Goal: Transaction & Acquisition: Purchase product/service

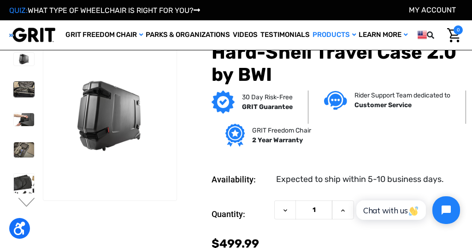
click at [15, 90] on img at bounding box center [24, 89] width 20 height 15
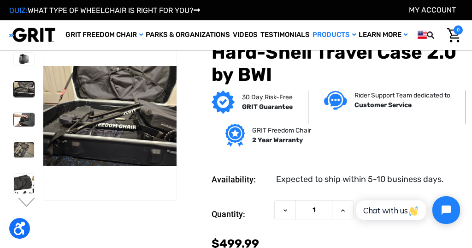
click at [14, 121] on img at bounding box center [24, 119] width 20 height 13
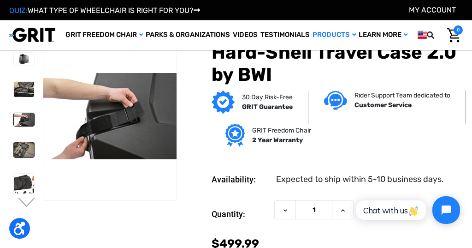
click at [14, 154] on img at bounding box center [24, 149] width 20 height 15
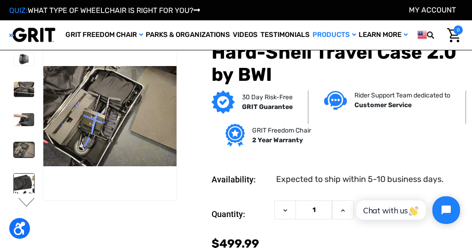
click at [14, 185] on img at bounding box center [24, 185] width 20 height 24
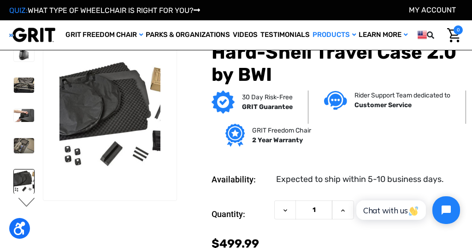
click at [24, 204] on button "Next" at bounding box center [26, 202] width 19 height 11
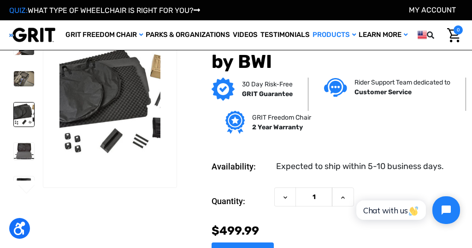
scroll to position [12, 0]
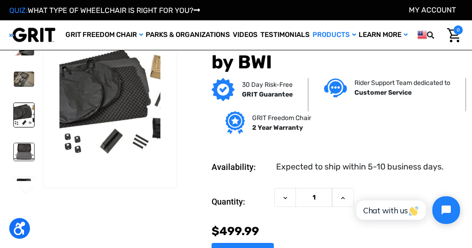
click at [14, 148] on img at bounding box center [24, 152] width 20 height 18
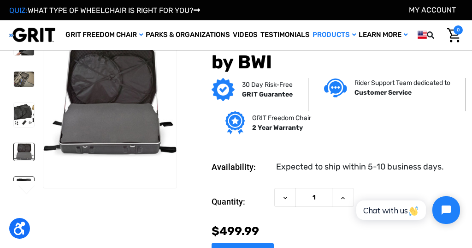
click at [14, 177] on img at bounding box center [24, 183] width 20 height 13
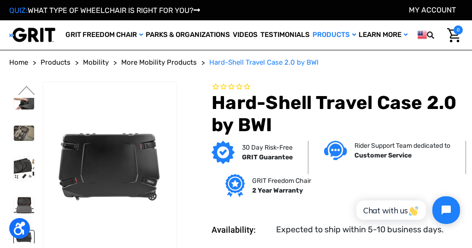
scroll to position [0, 0]
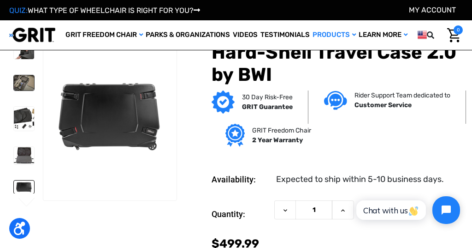
click at [9, 77] on div at bounding box center [23, 83] width 29 height 204
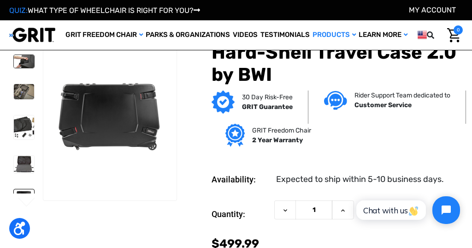
click at [14, 60] on img at bounding box center [24, 61] width 20 height 13
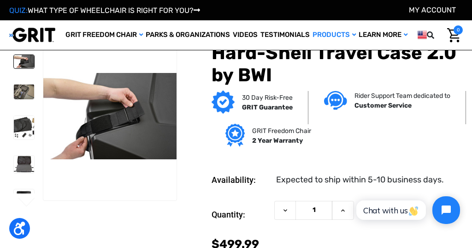
drag, startPoint x: 30, startPoint y: 56, endPoint x: 24, endPoint y: 113, distance: 57.0
click at [24, 113] on div at bounding box center [23, 92] width 29 height 204
drag, startPoint x: 24, startPoint y: 113, endPoint x: 31, endPoint y: 109, distance: 8.1
click at [31, 110] on ul "Previous Next" at bounding box center [26, 121] width 34 height 178
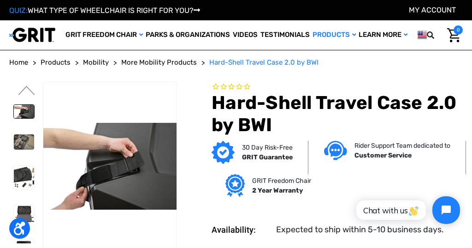
click at [225, 92] on h1 "Hard-Shell Travel Case 2.0 by BWI" at bounding box center [337, 114] width 251 height 44
click at [25, 89] on button "Previous" at bounding box center [26, 91] width 19 height 11
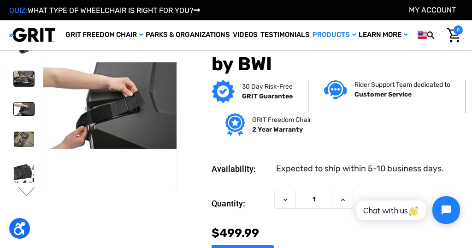
click at [14, 81] on img at bounding box center [24, 78] width 20 height 15
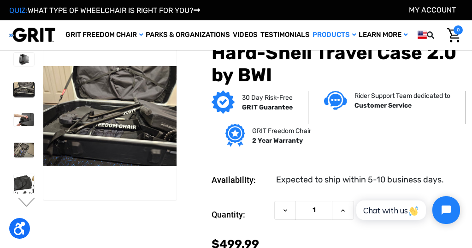
drag, startPoint x: 13, startPoint y: 86, endPoint x: 10, endPoint y: 92, distance: 6.6
click at [10, 92] on ul "Previous Next" at bounding box center [26, 121] width 34 height 178
click at [14, 60] on img at bounding box center [24, 59] width 20 height 13
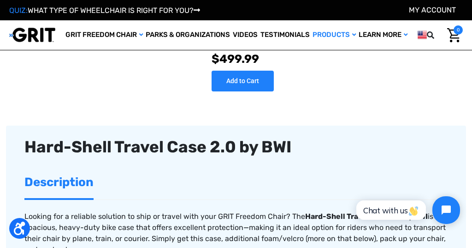
scroll to position [174, 0]
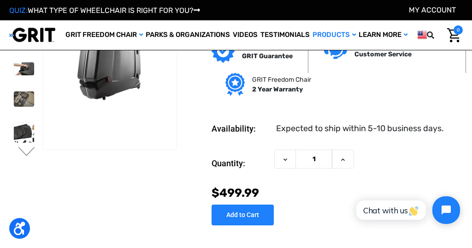
scroll to position [51, 0]
click at [384, 84] on div "30 Day Risk-Free GRIT Guarantee Rider Support Team dedicated to Customer Servic…" at bounding box center [323, 73] width 286 height 66
click at [428, 160] on div "Quantity: Decrease Quantity of Hard-Shell Travel Case 2.0 by BWI 1 Increase Qua…" at bounding box center [337, 163] width 251 height 28
click at [371, 107] on div "Hard-Shell Travel Case 2.0 by BWI 30 Day Risk-Free GRIT Guarantee Rider Support…" at bounding box center [323, 108] width 286 height 255
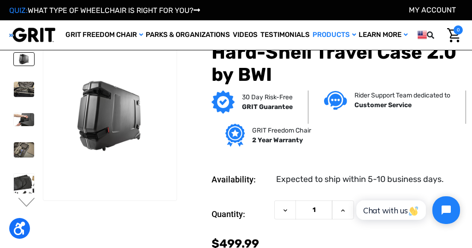
scroll to position [0, 0]
